Goal: Download file/media

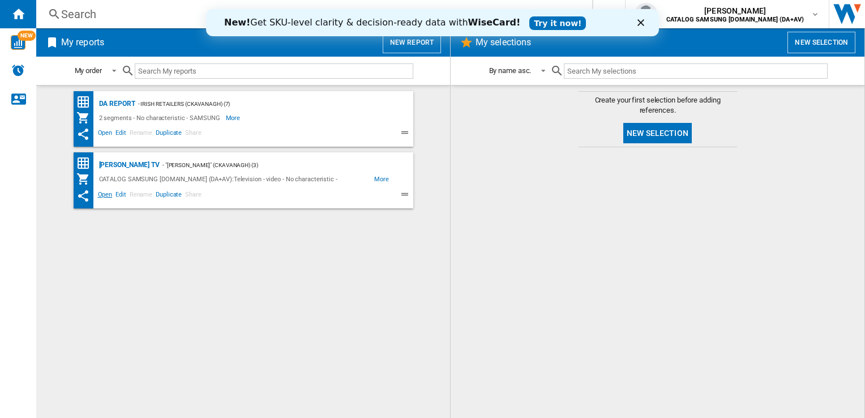
click at [107, 195] on span "Open" at bounding box center [105, 196] width 18 height 14
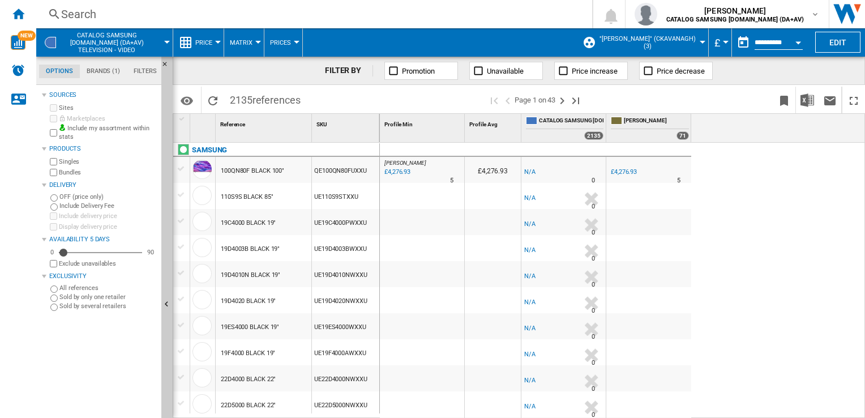
click at [721, 44] on button "£" at bounding box center [720, 42] width 11 height 28
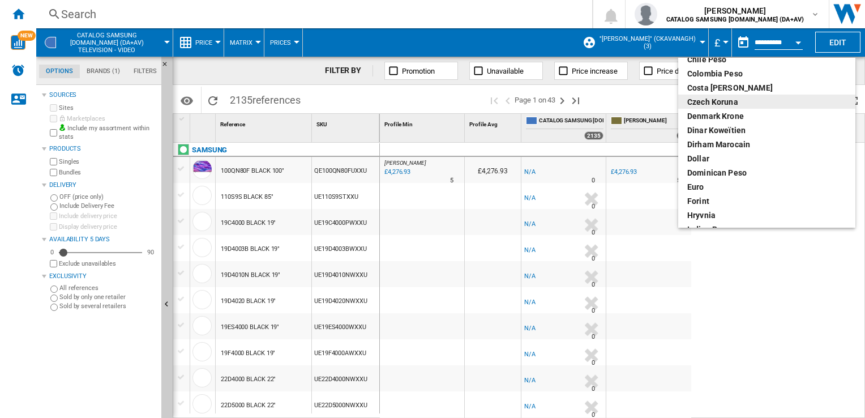
scroll to position [113, 0]
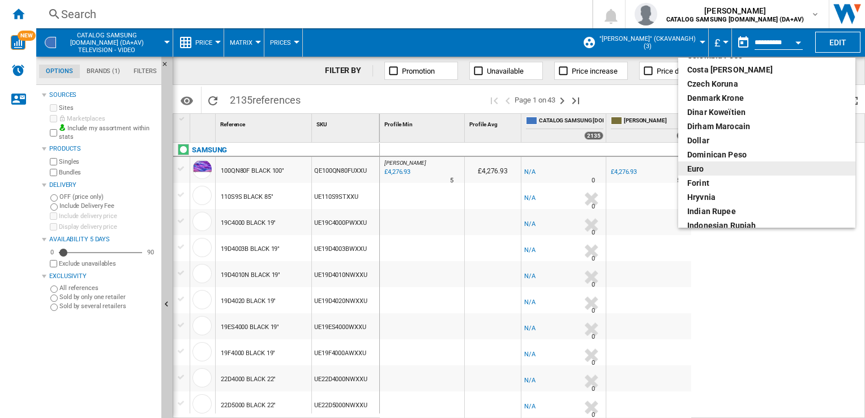
click at [711, 171] on div "euro" at bounding box center [766, 168] width 159 height 11
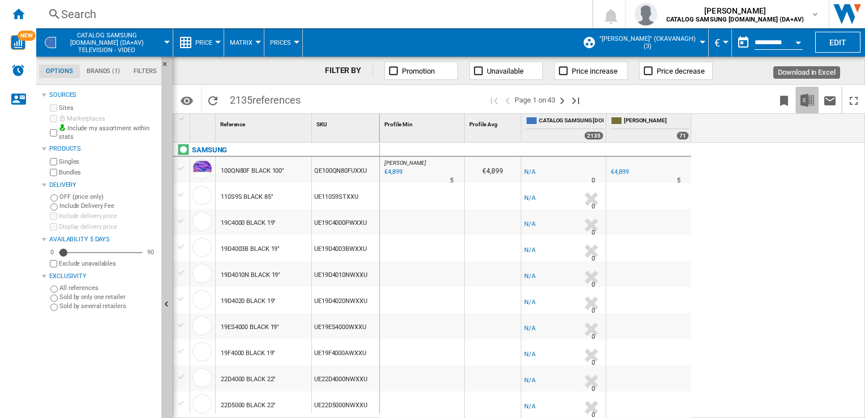
click at [804, 104] on img "Download in Excel" at bounding box center [808, 100] width 14 height 14
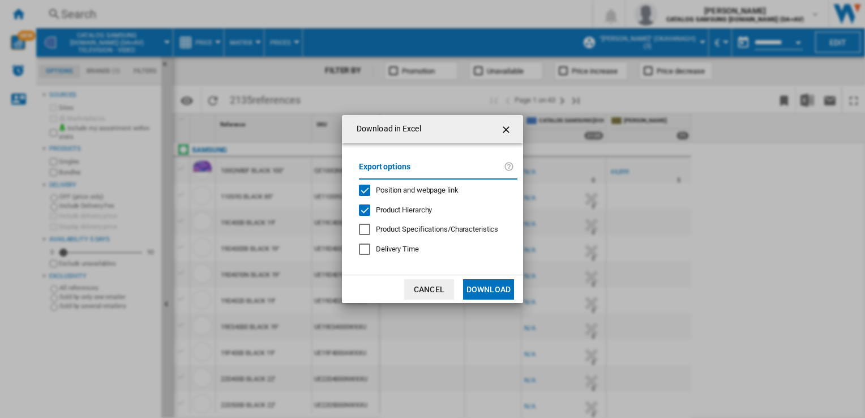
click at [494, 284] on button "Download" at bounding box center [488, 289] width 51 height 20
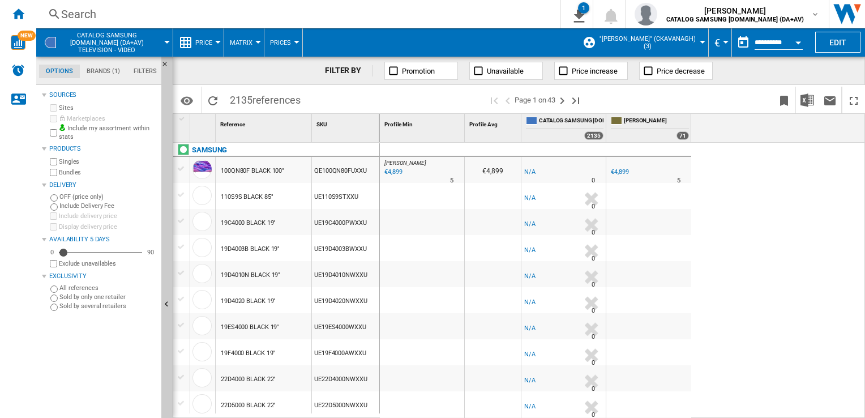
click at [734, 223] on div "[PERSON_NAME] : [PERSON_NAME] -1.0 % €4,899 % N/A 5 [PERSON_NAME] : [PERSON_NAM…" at bounding box center [623, 281] width 486 height 276
click at [419, 224] on div at bounding box center [422, 222] width 84 height 26
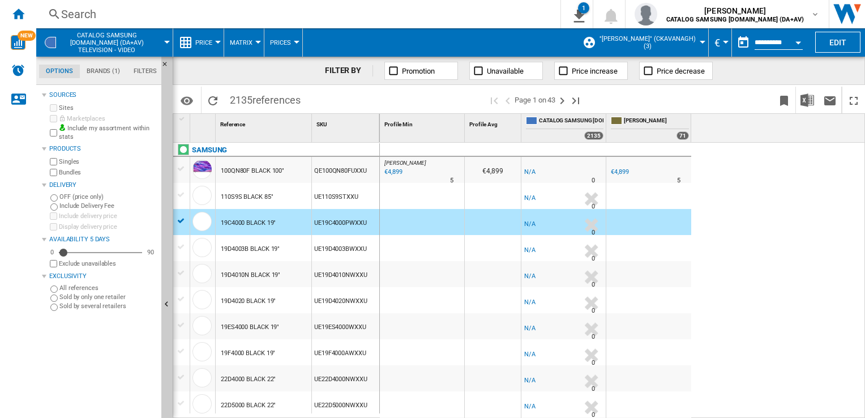
click at [418, 249] on div at bounding box center [422, 248] width 84 height 26
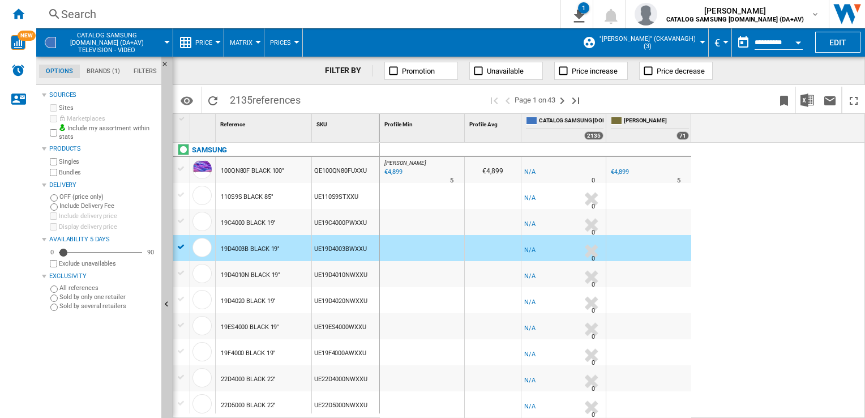
click at [742, 252] on div "[PERSON_NAME] : [PERSON_NAME] -1.0 % €4,899 % N/A 5 [PERSON_NAME] : [PERSON_NAM…" at bounding box center [623, 281] width 486 height 276
click at [763, 259] on div "[PERSON_NAME] : [PERSON_NAME] -1.0 % €4,899 % N/A 5 [PERSON_NAME] : [PERSON_NAM…" at bounding box center [623, 281] width 486 height 276
click at [179, 248] on div at bounding box center [182, 247] width 12 height 10
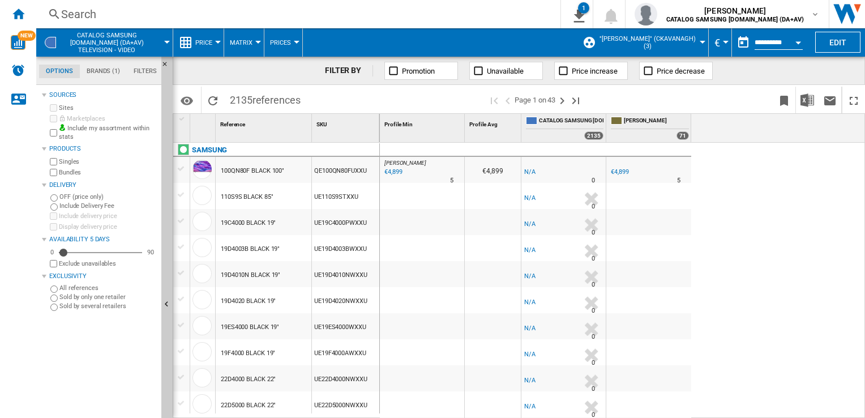
click at [774, 200] on div "[PERSON_NAME] : [PERSON_NAME] -1.0 % €4,899 % N/A 5 [PERSON_NAME] : [PERSON_NAM…" at bounding box center [623, 281] width 486 height 276
